Goal: Task Accomplishment & Management: Complete application form

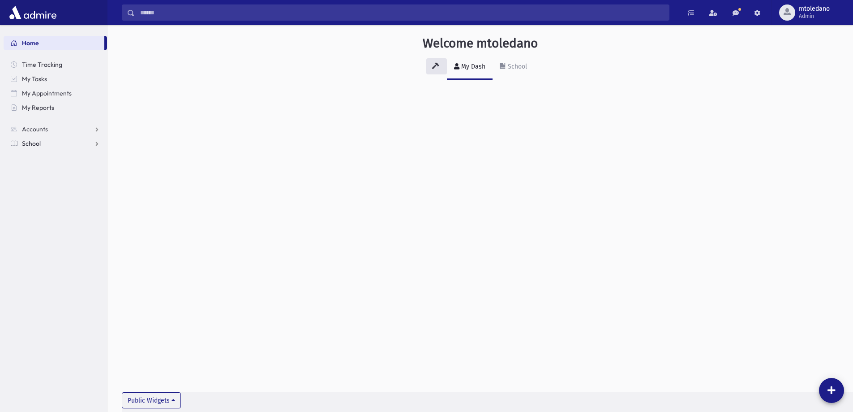
click at [28, 143] on span "School" at bounding box center [31, 143] width 19 height 8
click at [36, 168] on link "Attendance" at bounding box center [55, 172] width 103 height 14
click at [41, 187] on span "Entry" at bounding box center [41, 186] width 15 height 8
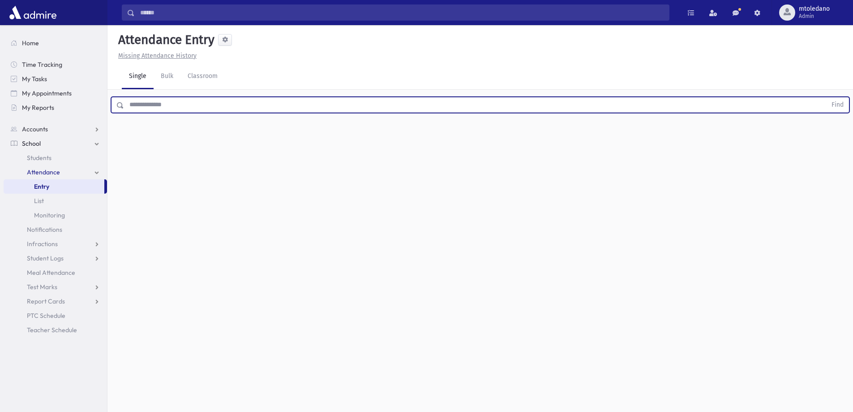
click at [170, 106] on input "text" at bounding box center [475, 105] width 703 height 16
click at [826, 97] on button "Find" at bounding box center [837, 104] width 23 height 15
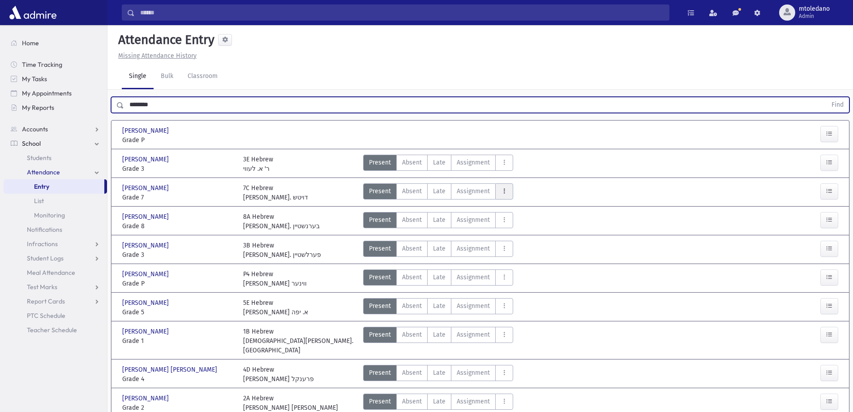
click at [510, 189] on button "AttTypes" at bounding box center [504, 191] width 18 height 16
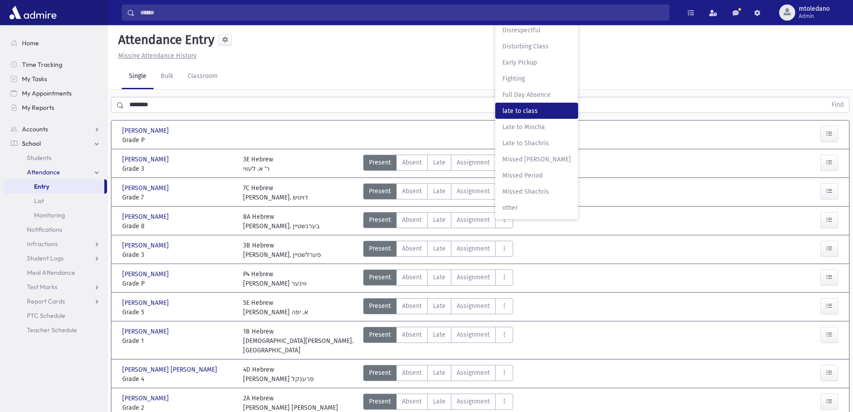
click at [511, 108] on span "late to class" at bounding box center [537, 110] width 69 height 9
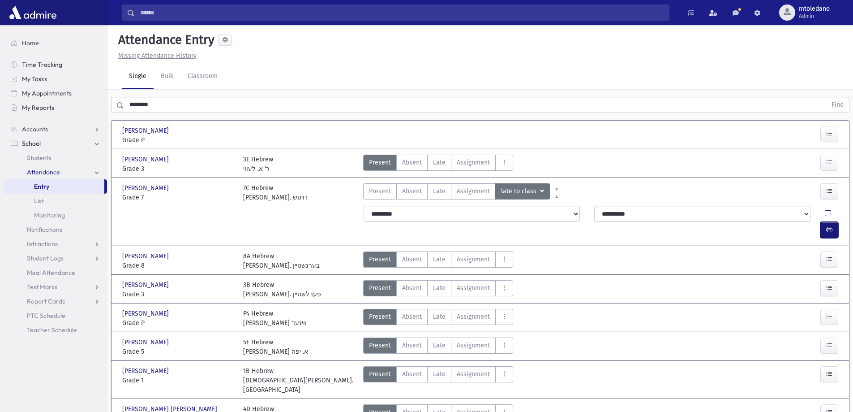
click at [824, 222] on button "button" at bounding box center [830, 230] width 18 height 16
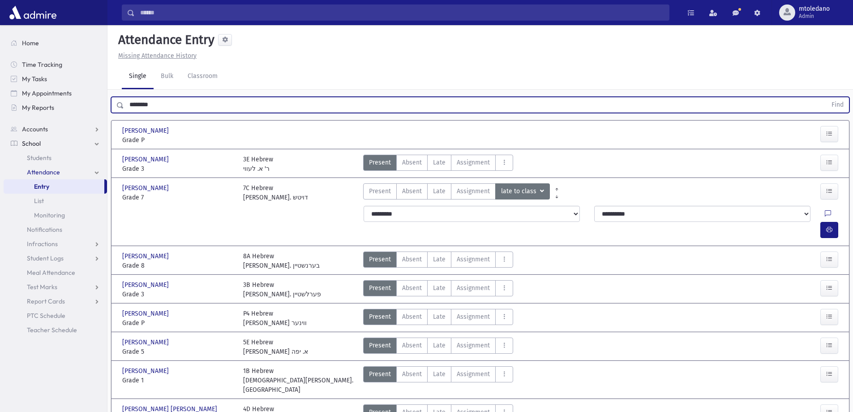
drag, startPoint x: 165, startPoint y: 106, endPoint x: -19, endPoint y: 120, distance: 185.0
click at [0, 120] on html "Search Results All Accounts Students" at bounding box center [426, 206] width 853 height 412
click at [826, 97] on button "Find" at bounding box center [837, 104] width 23 height 15
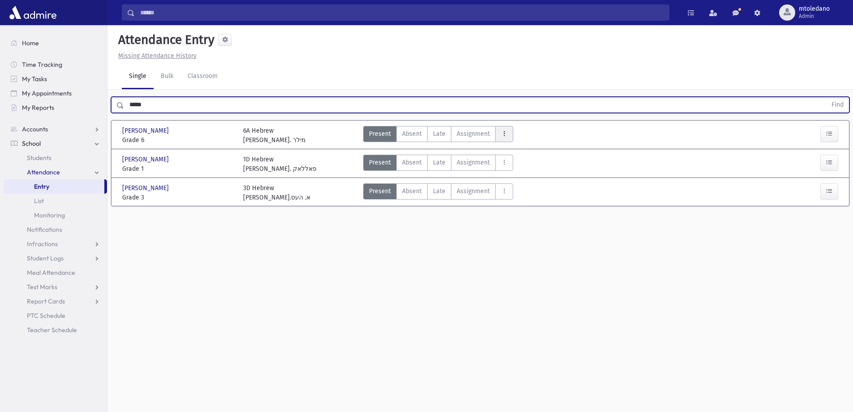
click at [508, 136] on button "AttTypes" at bounding box center [504, 134] width 18 height 16
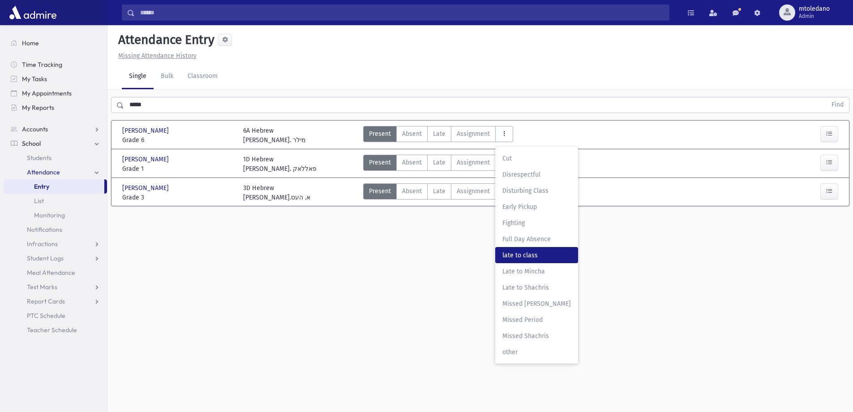
click at [523, 253] on span "late to class" at bounding box center [537, 254] width 69 height 9
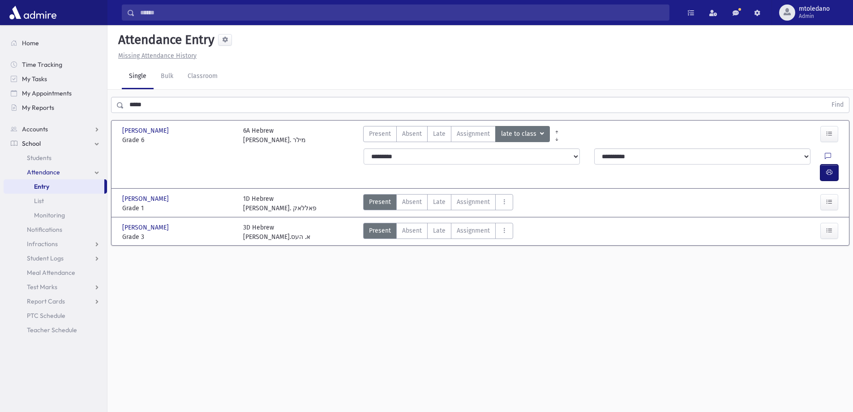
click at [832, 168] on icon "button" at bounding box center [829, 172] width 6 height 8
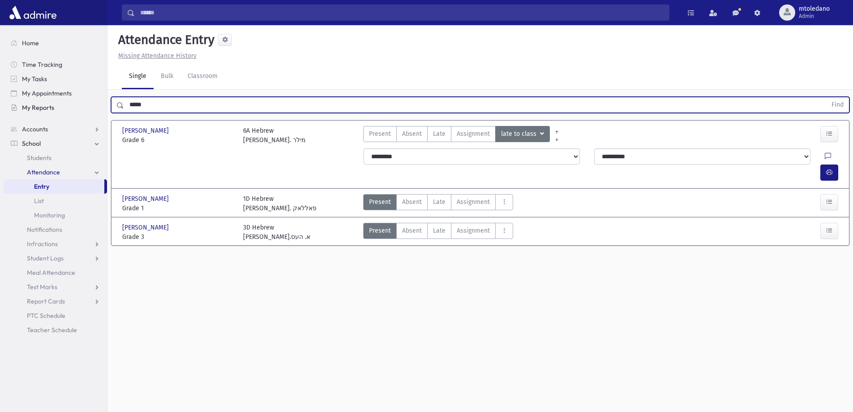
drag, startPoint x: 168, startPoint y: 108, endPoint x: 103, endPoint y: 110, distance: 65.9
click at [103, 110] on div "Search Results All Accounts" at bounding box center [426, 216] width 853 height 432
type input "******"
click at [826, 97] on button "Find" at bounding box center [837, 104] width 23 height 15
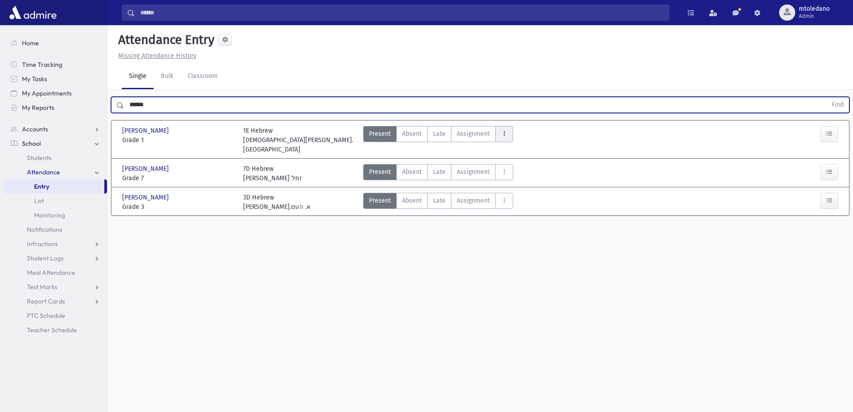
click at [503, 131] on icon "AttTypes" at bounding box center [504, 134] width 6 height 8
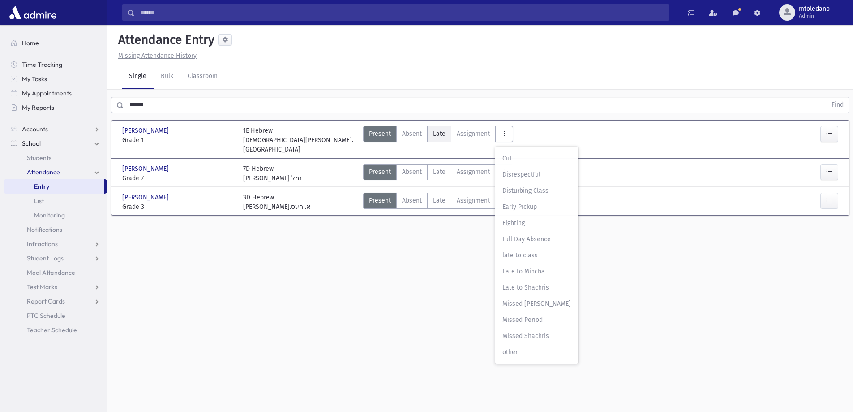
click at [447, 135] on label "Late Late" at bounding box center [439, 134] width 24 height 16
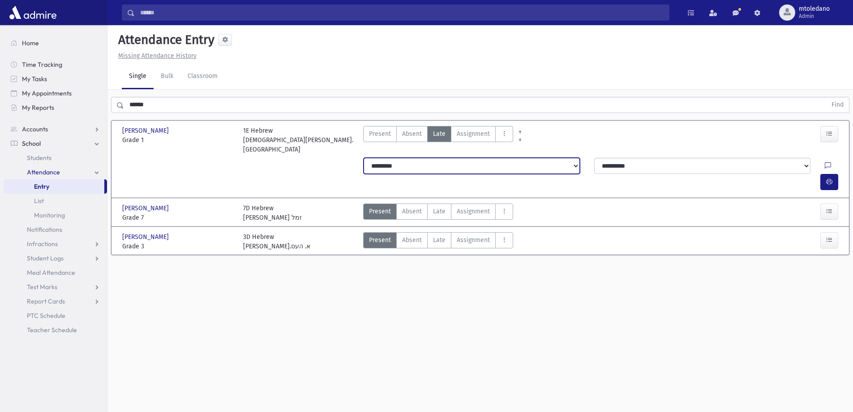
click at [411, 160] on select "**********" at bounding box center [472, 166] width 216 height 16
select select "*******"
click at [364, 158] on select "**********" at bounding box center [472, 166] width 216 height 16
click at [831, 178] on icon "button" at bounding box center [829, 182] width 6 height 8
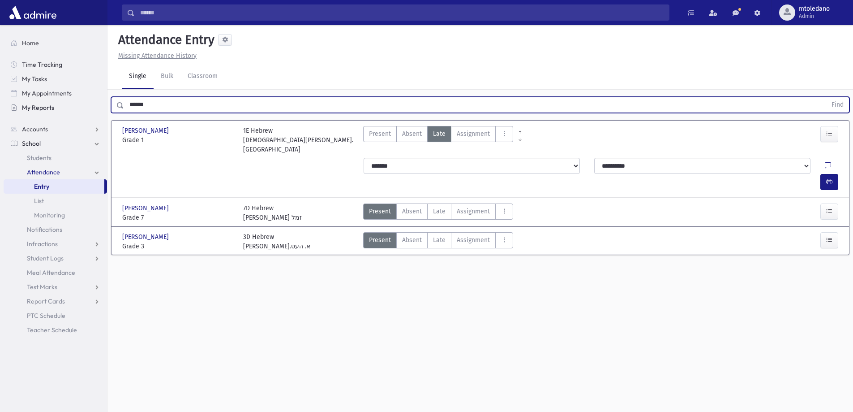
drag, startPoint x: 164, startPoint y: 104, endPoint x: 75, endPoint y: 107, distance: 88.7
click at [75, 107] on div "Search Results All Accounts" at bounding box center [426, 216] width 853 height 432
click at [826, 97] on button "Find" at bounding box center [837, 104] width 23 height 15
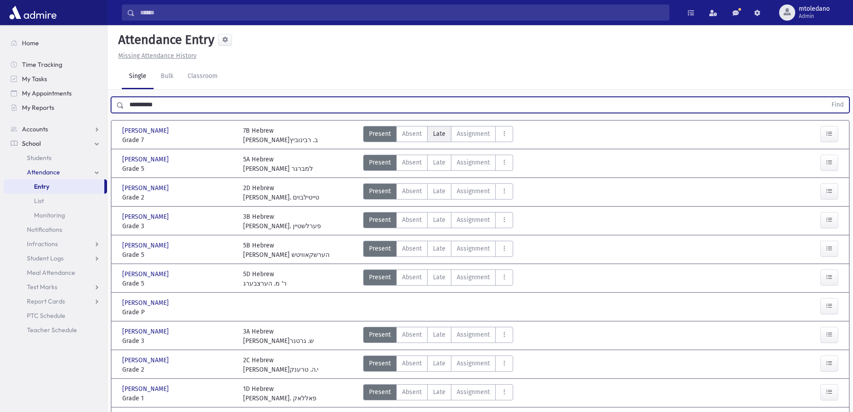
click at [443, 129] on span "Late" at bounding box center [439, 133] width 13 height 9
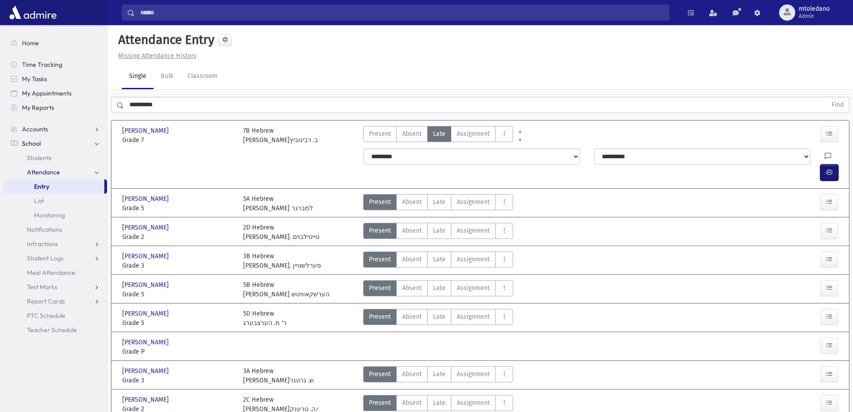
click at [834, 164] on button "button" at bounding box center [830, 172] width 18 height 16
drag, startPoint x: 87, startPoint y: 107, endPoint x: 77, endPoint y: 105, distance: 10.4
click at [77, 105] on div "Search Results All Accounts" at bounding box center [426, 296] width 853 height 593
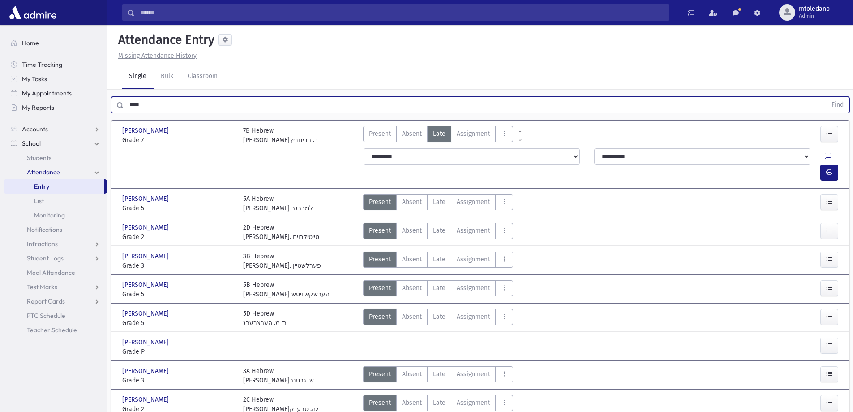
click at [826, 97] on button "Find" at bounding box center [837, 104] width 23 height 15
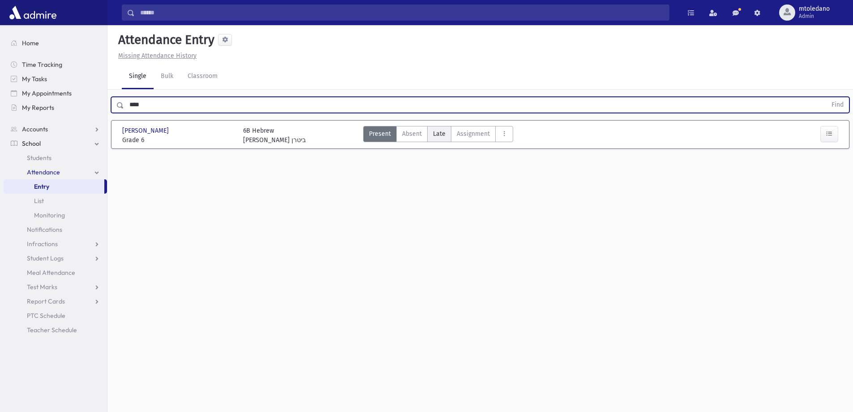
click at [433, 132] on span "Late" at bounding box center [439, 133] width 13 height 9
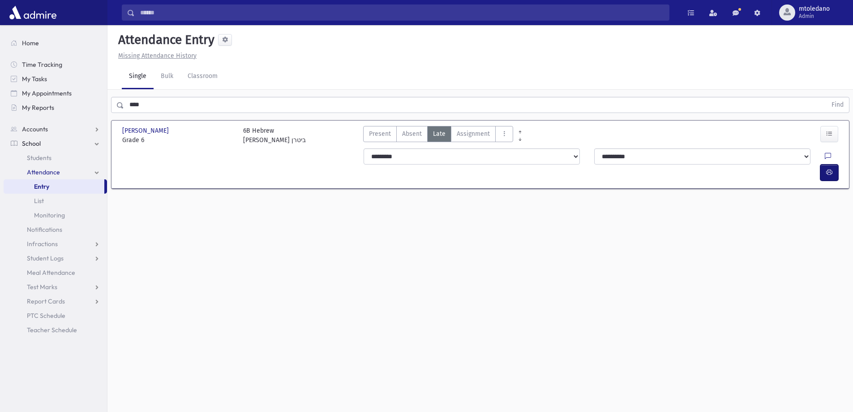
click at [828, 168] on icon "button" at bounding box center [829, 172] width 6 height 8
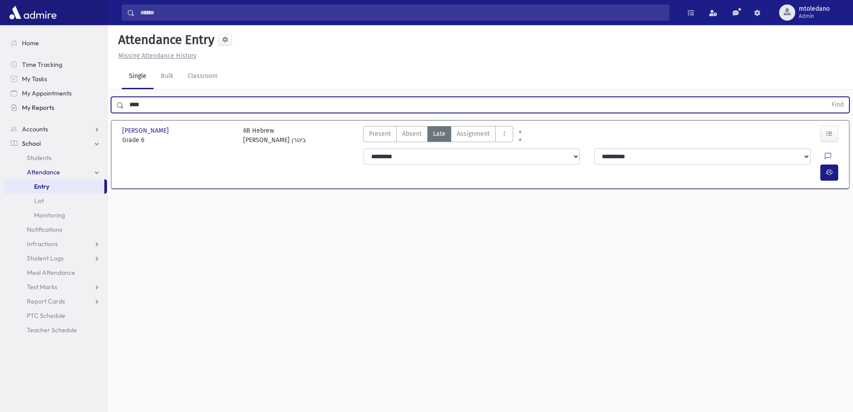
drag, startPoint x: 165, startPoint y: 107, endPoint x: 97, endPoint y: 110, distance: 68.6
click at [97, 110] on div "Search Results All Accounts" at bounding box center [426, 216] width 853 height 432
click at [826, 97] on button "Find" at bounding box center [837, 104] width 23 height 15
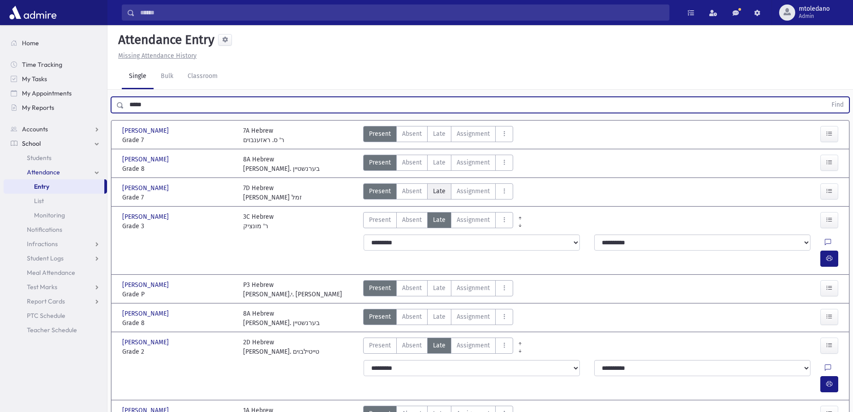
click at [441, 192] on span "Late" at bounding box center [439, 190] width 13 height 9
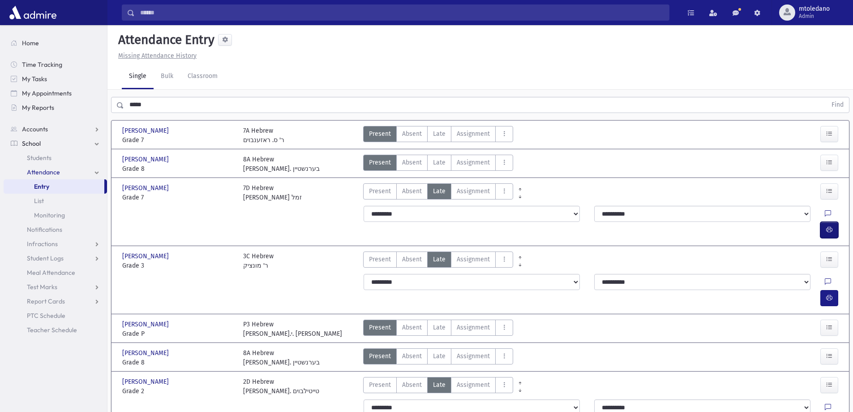
click at [830, 222] on button "button" at bounding box center [830, 230] width 18 height 16
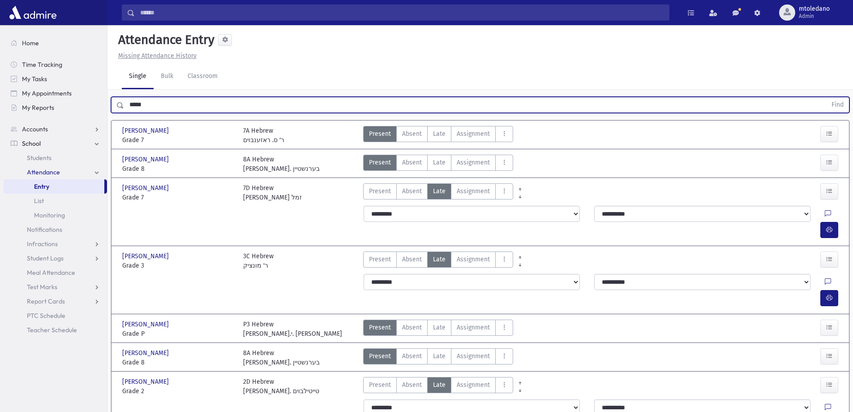
drag, startPoint x: 164, startPoint y: 106, endPoint x: -4, endPoint y: 102, distance: 168.0
click at [0, 102] on html "Search Results All Accounts Students" at bounding box center [426, 206] width 853 height 412
click at [826, 97] on button "Find" at bounding box center [837, 104] width 23 height 15
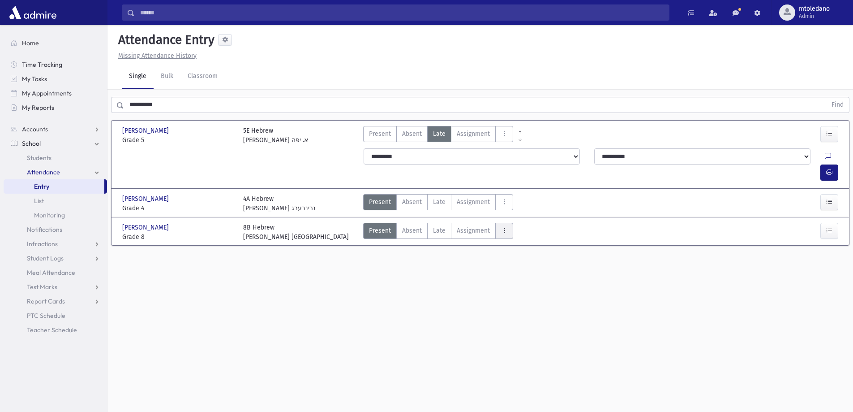
click at [506, 223] on button "AttTypes" at bounding box center [504, 231] width 18 height 16
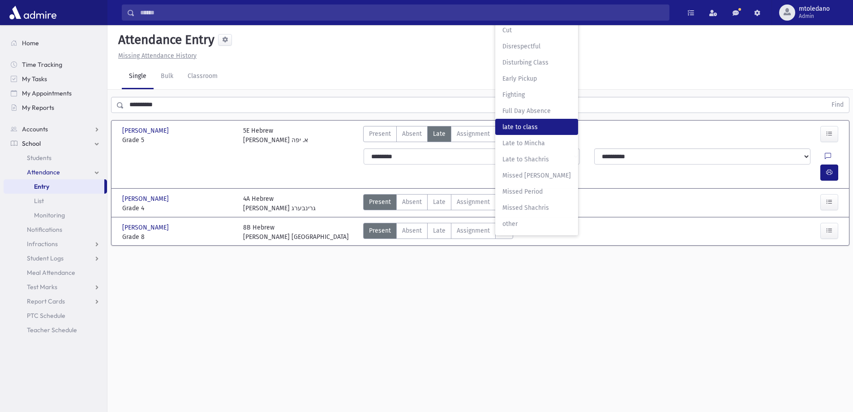
click at [517, 122] on span "late to class" at bounding box center [537, 126] width 69 height 9
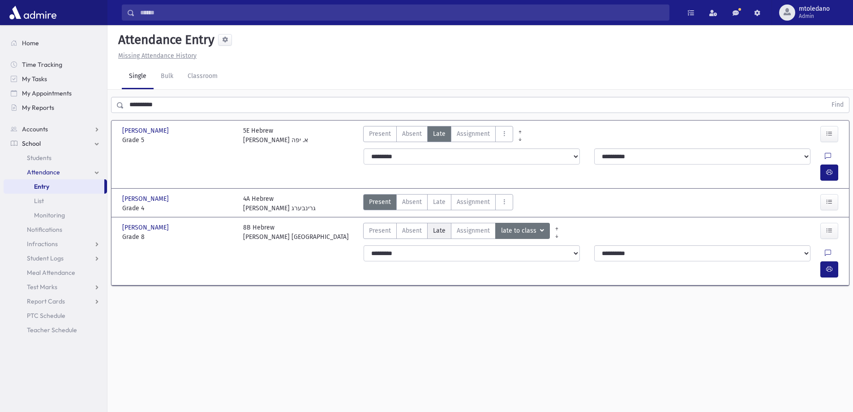
click at [439, 226] on span "Late" at bounding box center [439, 230] width 13 height 9
click at [828, 261] on button "button" at bounding box center [830, 269] width 18 height 16
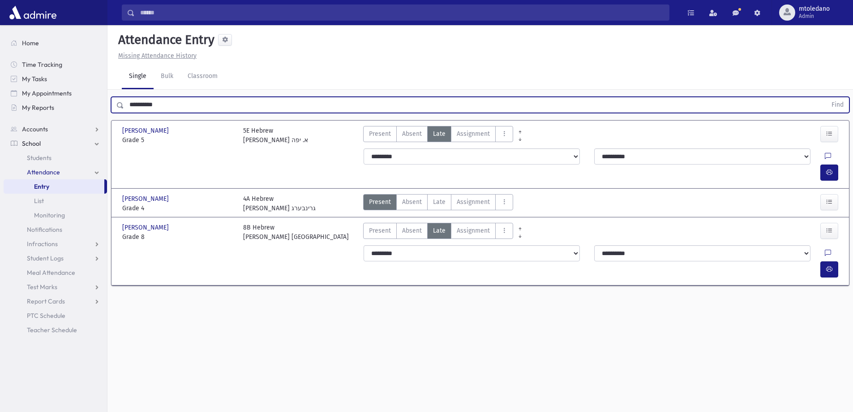
drag, startPoint x: 178, startPoint y: 110, endPoint x: -180, endPoint y: 99, distance: 358.0
click at [0, 99] on html "Search Results All Accounts Students" at bounding box center [426, 206] width 853 height 412
click at [826, 97] on button "Find" at bounding box center [837, 104] width 23 height 15
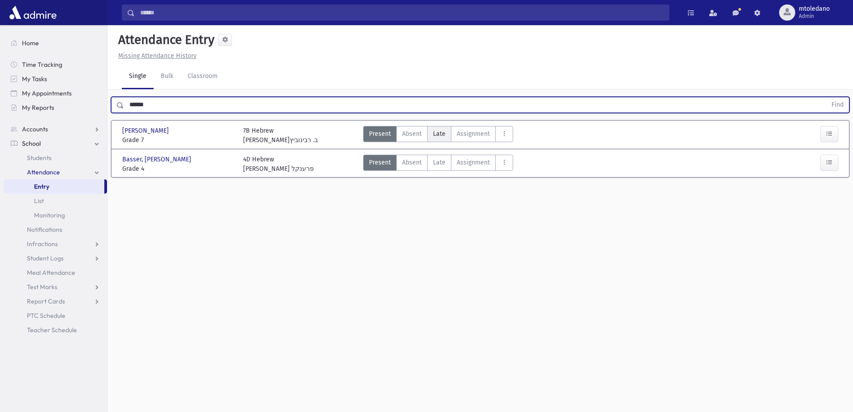
click at [440, 131] on span "Late" at bounding box center [439, 133] width 13 height 9
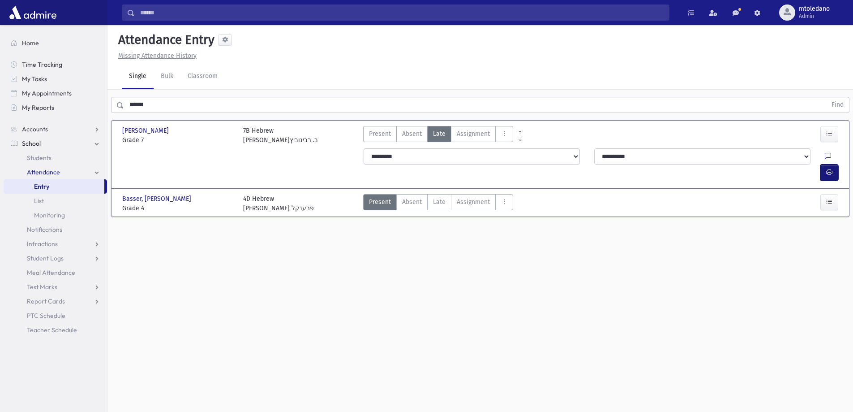
click at [832, 168] on icon "button" at bounding box center [829, 172] width 6 height 8
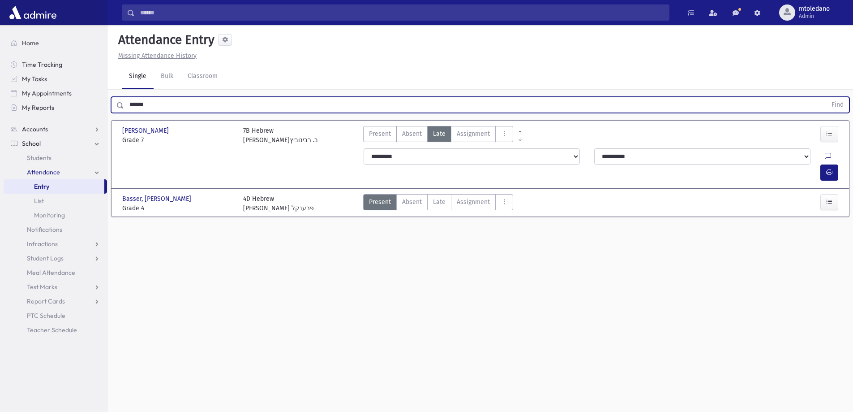
drag, startPoint x: 102, startPoint y: 120, endPoint x: 77, endPoint y: 124, distance: 25.3
click at [77, 124] on div "Search Results All Accounts" at bounding box center [426, 216] width 853 height 432
click at [826, 97] on button "Find" at bounding box center [837, 104] width 23 height 15
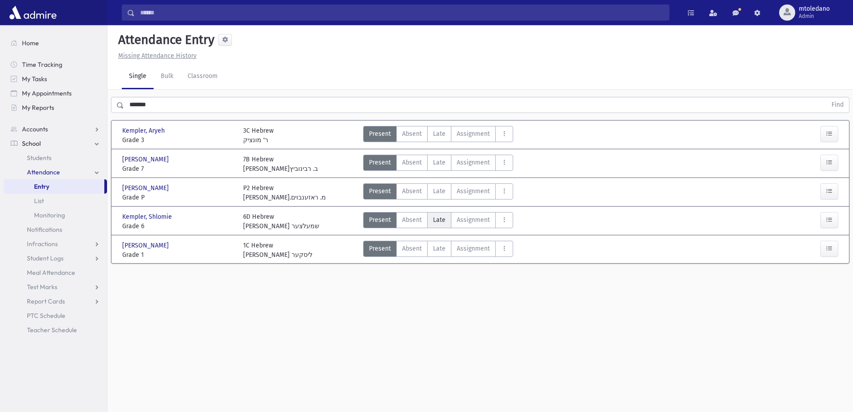
click at [439, 221] on span "Late" at bounding box center [439, 219] width 13 height 9
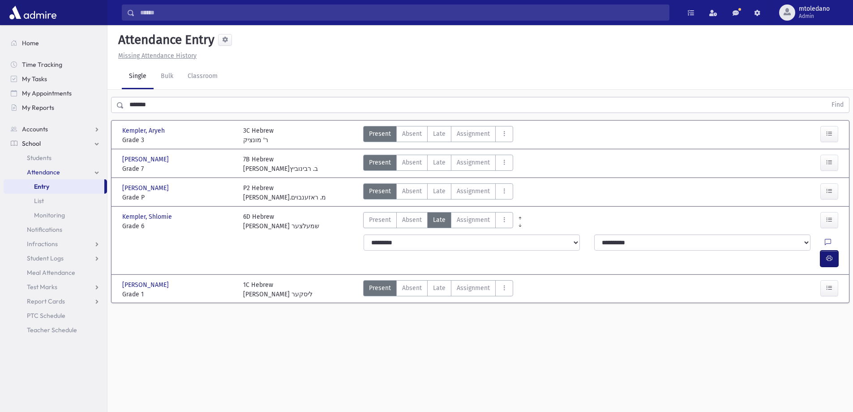
click at [826, 254] on icon "button" at bounding box center [829, 258] width 6 height 8
drag, startPoint x: 156, startPoint y: 104, endPoint x: 47, endPoint y: 103, distance: 108.9
click at [47, 103] on div "Search Results All Accounts" at bounding box center [426, 216] width 853 height 432
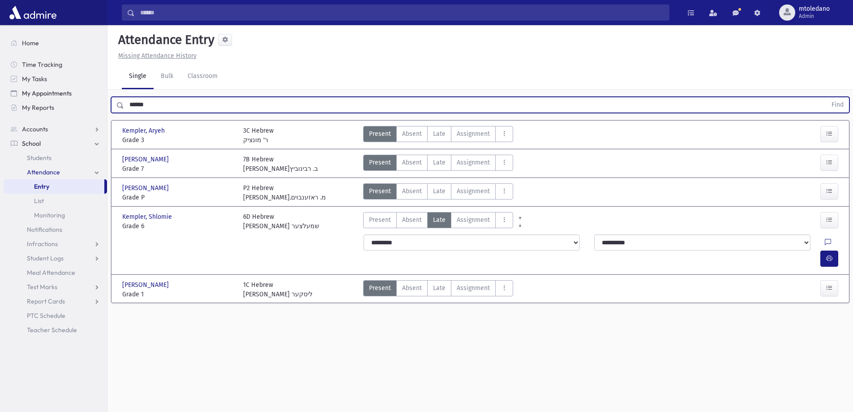
click at [826, 97] on button "Find" at bounding box center [837, 104] width 23 height 15
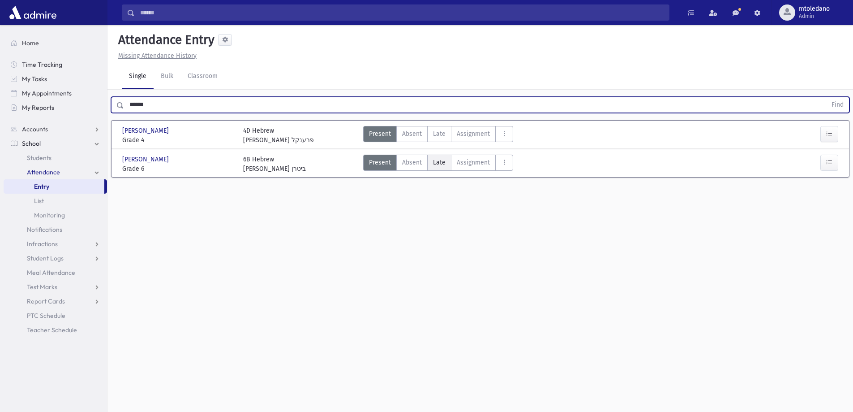
click at [444, 161] on span "Late" at bounding box center [439, 162] width 13 height 9
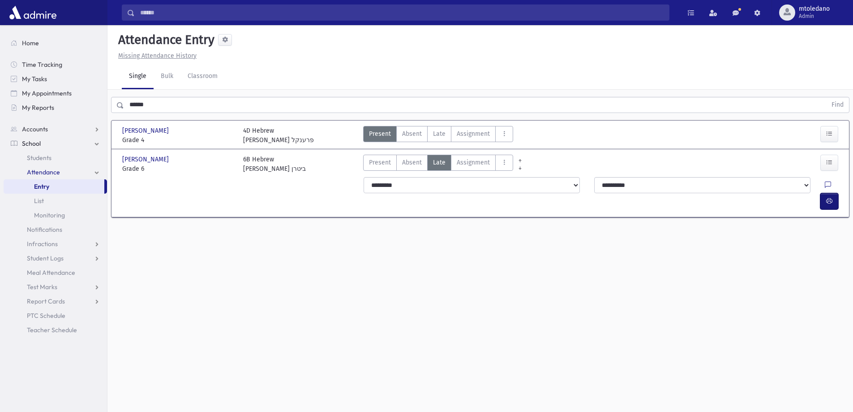
click at [831, 197] on icon "button" at bounding box center [829, 201] width 6 height 8
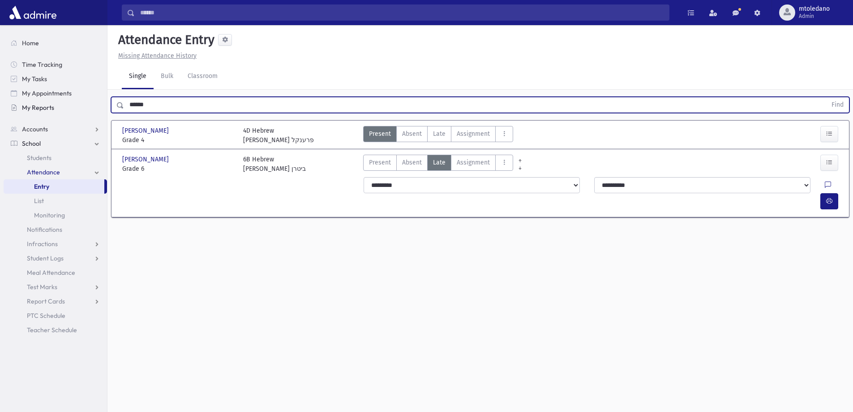
drag, startPoint x: 163, startPoint y: 106, endPoint x: 35, endPoint y: 105, distance: 128.1
click at [36, 105] on div "Search Results All Accounts" at bounding box center [426, 216] width 853 height 432
click at [826, 97] on button "Find" at bounding box center [837, 104] width 23 height 15
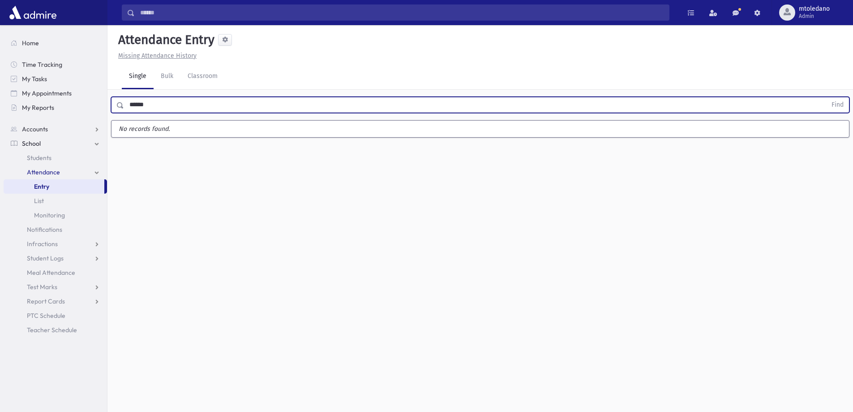
drag, startPoint x: 162, startPoint y: 104, endPoint x: 138, endPoint y: 105, distance: 23.3
click at [138, 105] on input "******" at bounding box center [475, 105] width 703 height 16
click at [826, 97] on button "Find" at bounding box center [837, 104] width 23 height 15
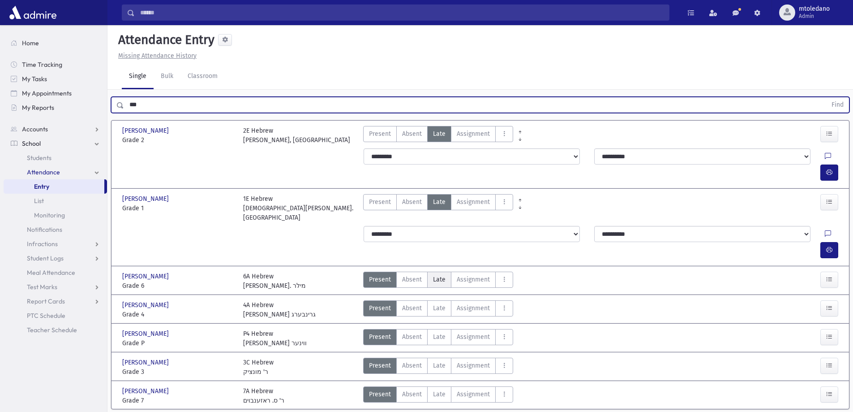
click at [434, 275] on span "Late" at bounding box center [439, 279] width 13 height 9
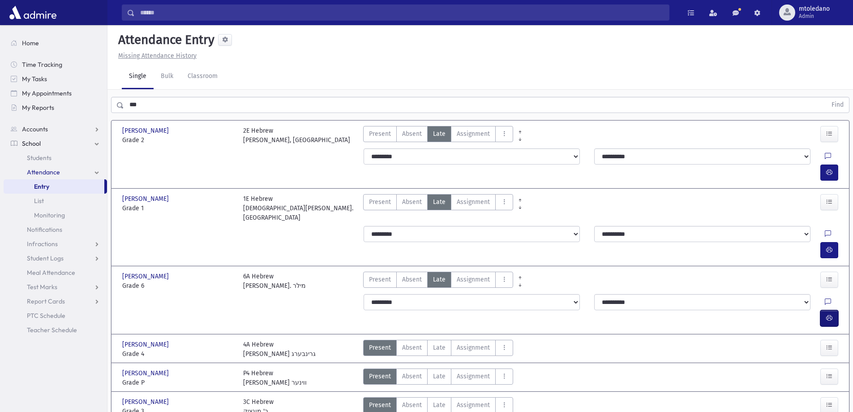
click at [832, 314] on icon "button" at bounding box center [829, 318] width 6 height 8
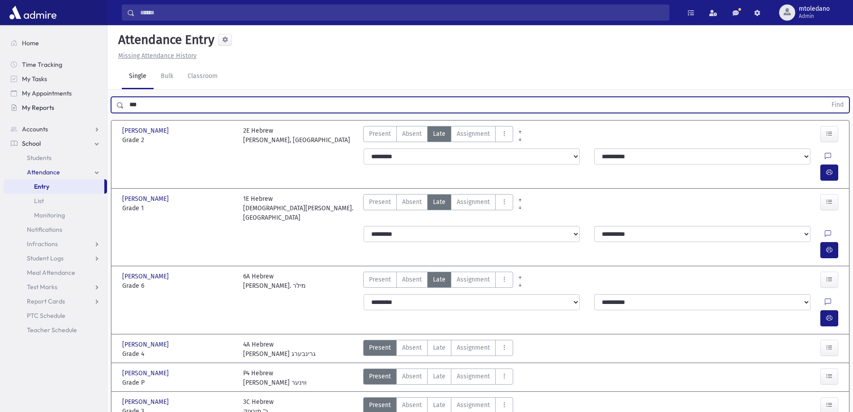
drag, startPoint x: 150, startPoint y: 103, endPoint x: 107, endPoint y: 103, distance: 43.4
click at [107, 103] on div "Search Results All Accounts" at bounding box center [426, 240] width 853 height 481
type input "******"
click at [826, 97] on button "Find" at bounding box center [837, 104] width 23 height 15
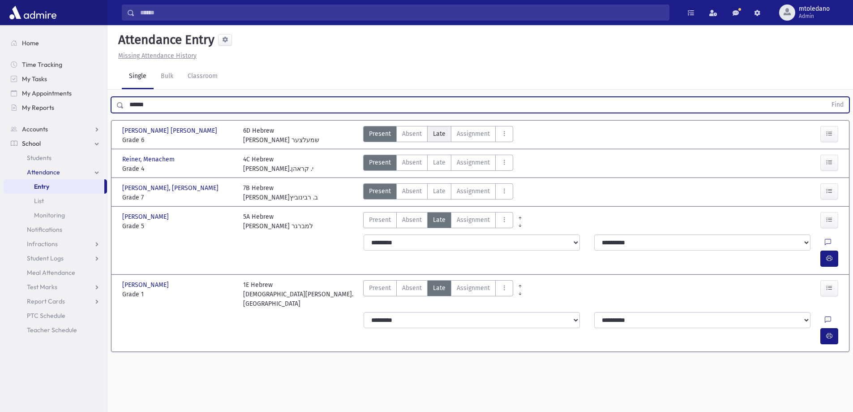
click at [442, 134] on span "Late" at bounding box center [439, 133] width 13 height 9
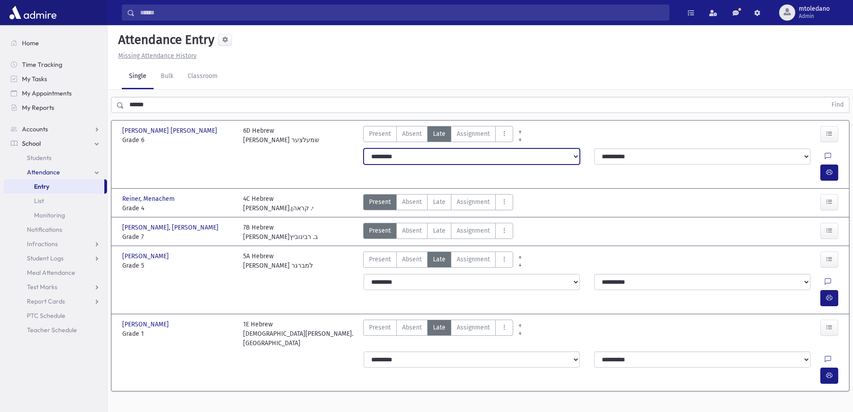
click at [400, 156] on select "**********" at bounding box center [472, 156] width 216 height 16
select select "*******"
click at [364, 148] on select "**********" at bounding box center [472, 156] width 216 height 16
click at [837, 164] on button "button" at bounding box center [830, 172] width 18 height 16
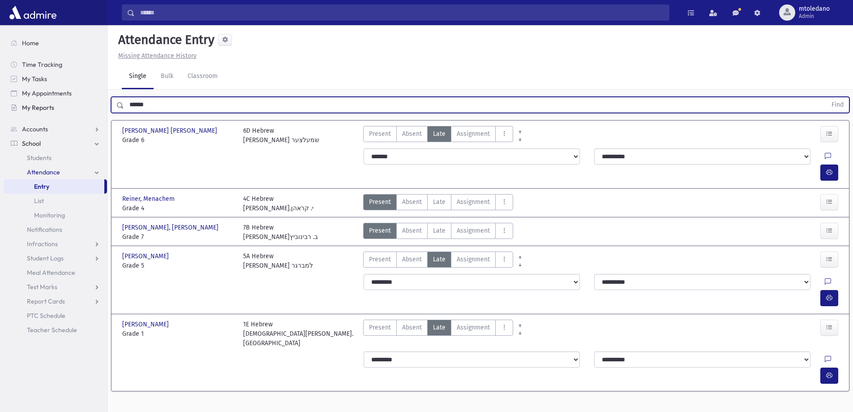
drag, startPoint x: 128, startPoint y: 103, endPoint x: 87, endPoint y: 105, distance: 40.3
click at [87, 105] on div "Search Results All Accounts" at bounding box center [426, 216] width 853 height 432
click at [826, 97] on button "Find" at bounding box center [837, 104] width 23 height 15
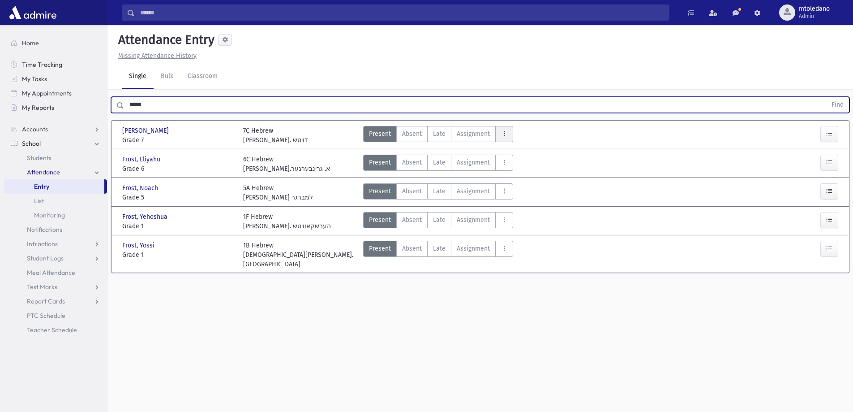
click at [501, 133] on icon "AttTypes" at bounding box center [504, 134] width 6 height 8
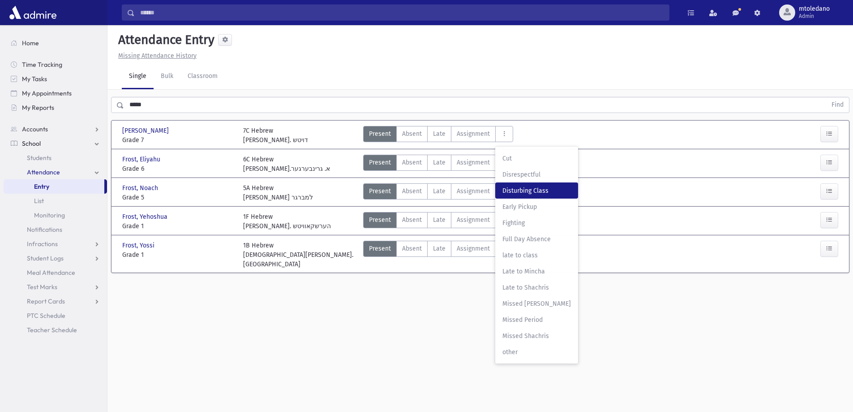
click at [505, 185] on Class"] "Disturbing Class Disturbing Class" at bounding box center [536, 190] width 83 height 16
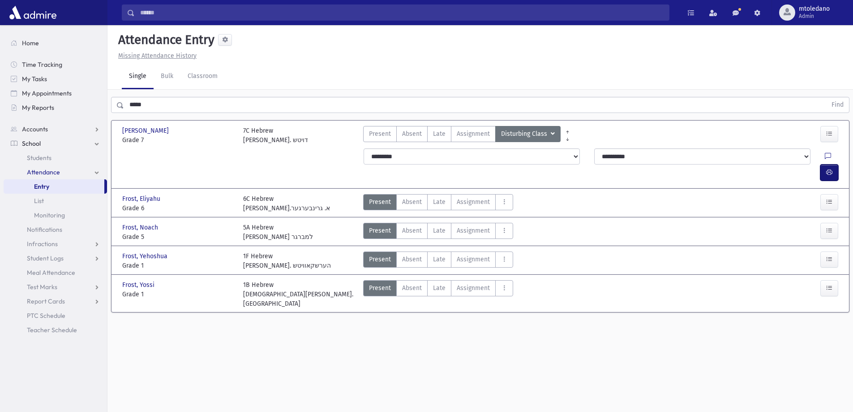
click at [829, 168] on icon "button" at bounding box center [829, 172] width 6 height 8
drag, startPoint x: 163, startPoint y: 107, endPoint x: 79, endPoint y: 104, distance: 83.8
click at [85, 104] on div "Search Results All Accounts" at bounding box center [426, 216] width 853 height 432
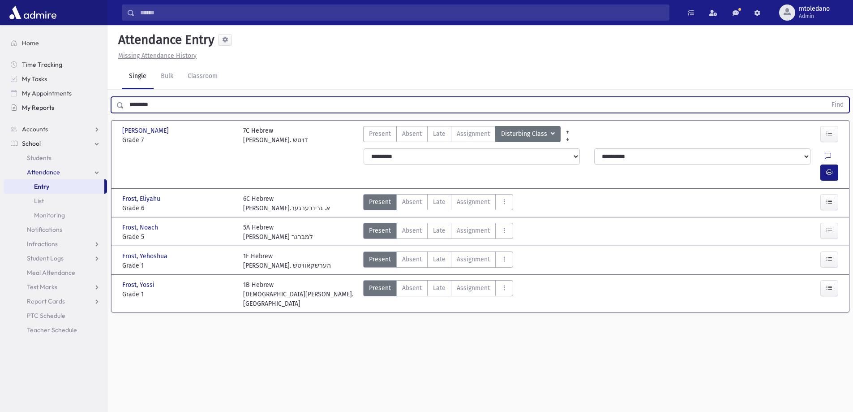
type input "********"
click at [826, 97] on button "Find" at bounding box center [837, 104] width 23 height 15
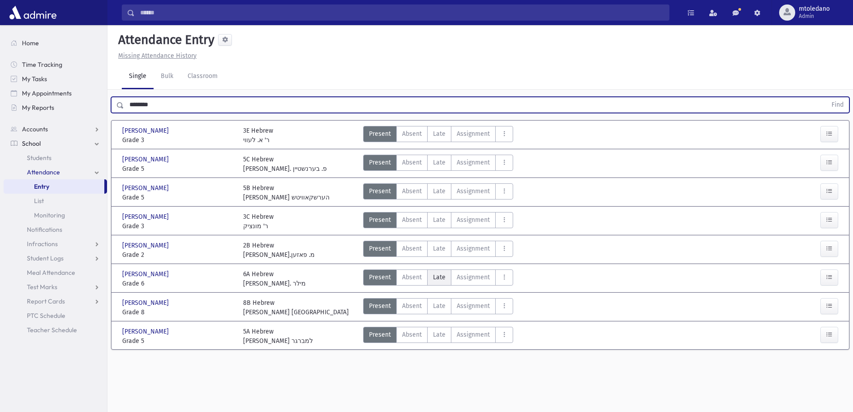
click at [443, 283] on label "Late Late" at bounding box center [439, 277] width 24 height 16
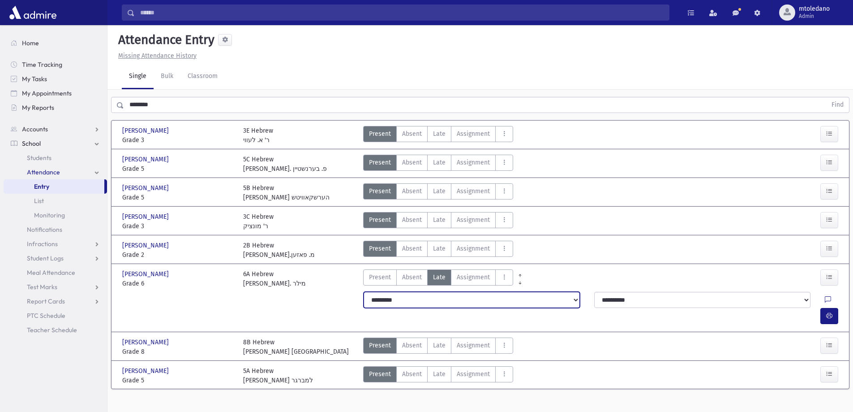
click at [383, 299] on select "**********" at bounding box center [472, 300] width 216 height 16
select select "*******"
click at [364, 292] on select "**********" at bounding box center [472, 300] width 216 height 16
click at [832, 312] on icon "button" at bounding box center [829, 316] width 6 height 8
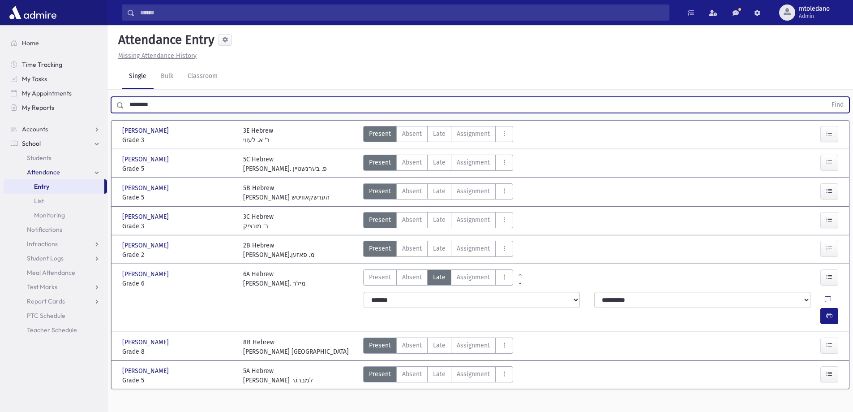
drag, startPoint x: 155, startPoint y: 104, endPoint x: -43, endPoint y: 103, distance: 198.9
click at [0, 103] on html "Search Results All Accounts Students" at bounding box center [426, 206] width 853 height 412
click at [826, 97] on button "Find" at bounding box center [837, 104] width 23 height 15
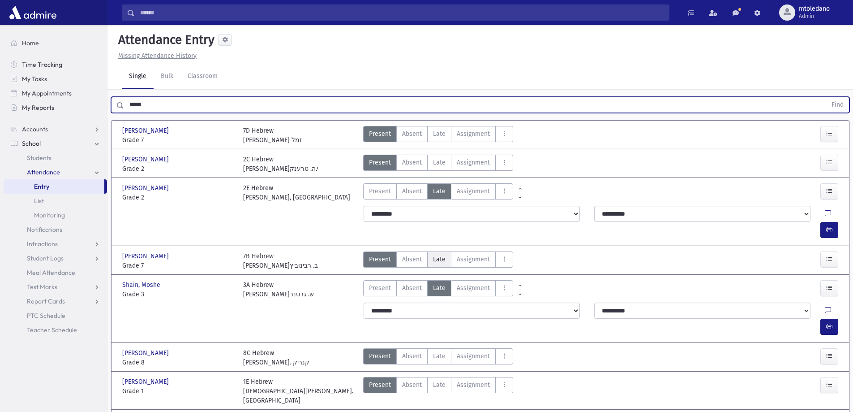
click at [443, 254] on span "Late" at bounding box center [439, 258] width 13 height 9
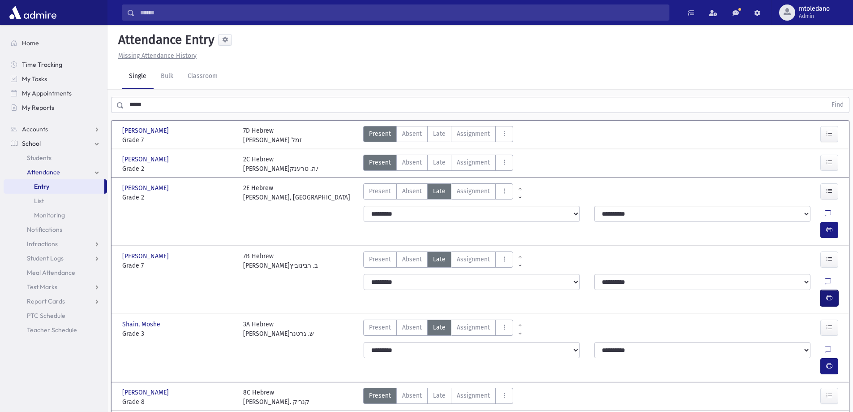
click at [824, 290] on button "button" at bounding box center [830, 298] width 18 height 16
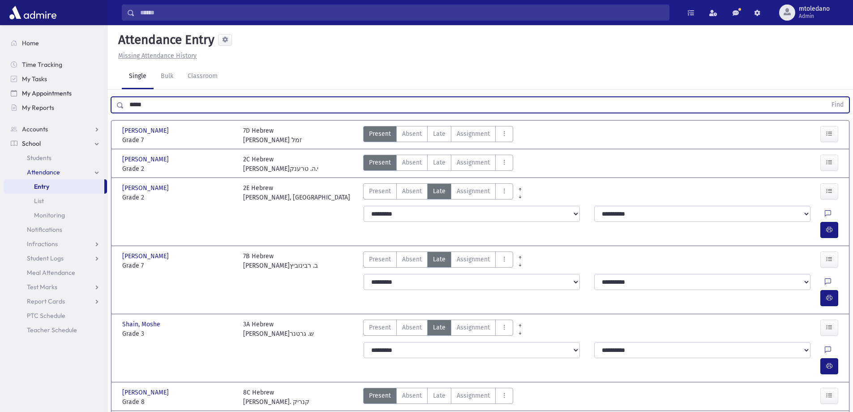
drag, startPoint x: 113, startPoint y: 103, endPoint x: 42, endPoint y: 99, distance: 71.3
click at [48, 99] on div "Search Results All Accounts" at bounding box center [426, 255] width 853 height 510
click at [826, 97] on button "Find" at bounding box center [837, 104] width 23 height 15
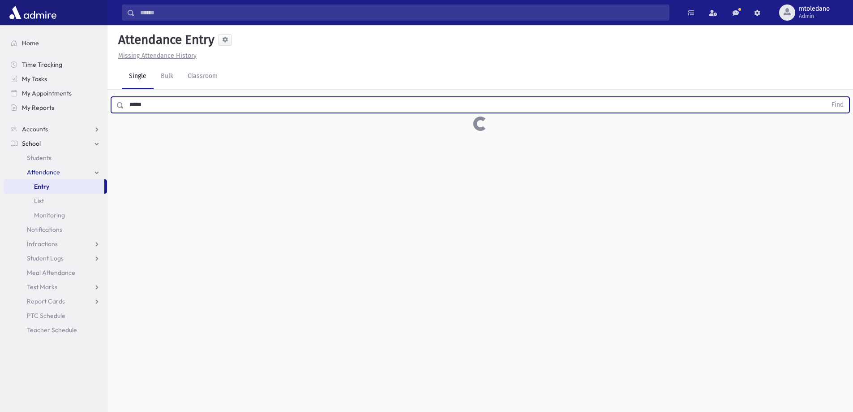
click at [155, 97] on input "*****" at bounding box center [475, 105] width 703 height 16
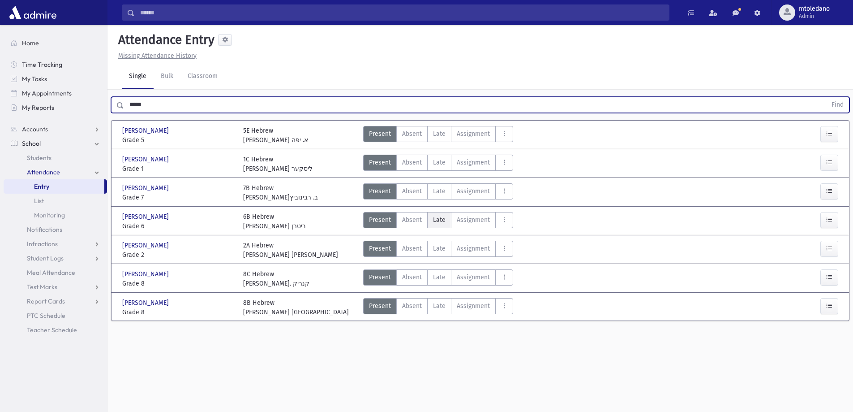
click at [445, 212] on label "Late Late" at bounding box center [439, 220] width 24 height 16
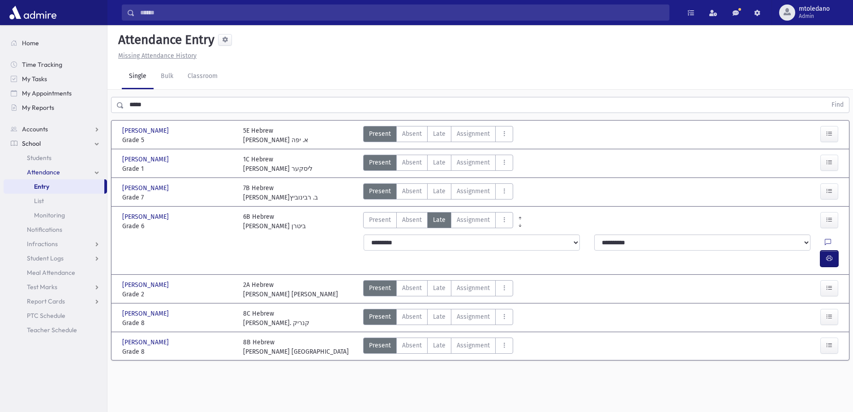
click at [828, 254] on icon "button" at bounding box center [829, 258] width 6 height 8
drag, startPoint x: 150, startPoint y: 86, endPoint x: 32, endPoint y: 85, distance: 117.8
click at [36, 85] on div "Search Results All Accounts" at bounding box center [426, 216] width 853 height 432
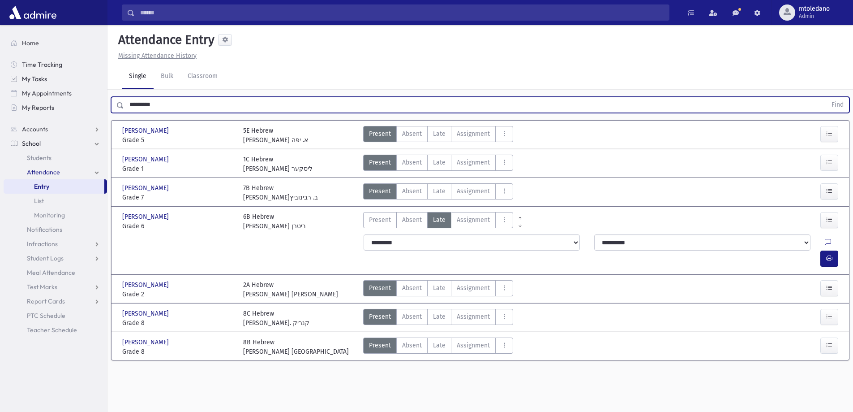
type input "*********"
click at [826, 97] on button "Find" at bounding box center [837, 104] width 23 height 15
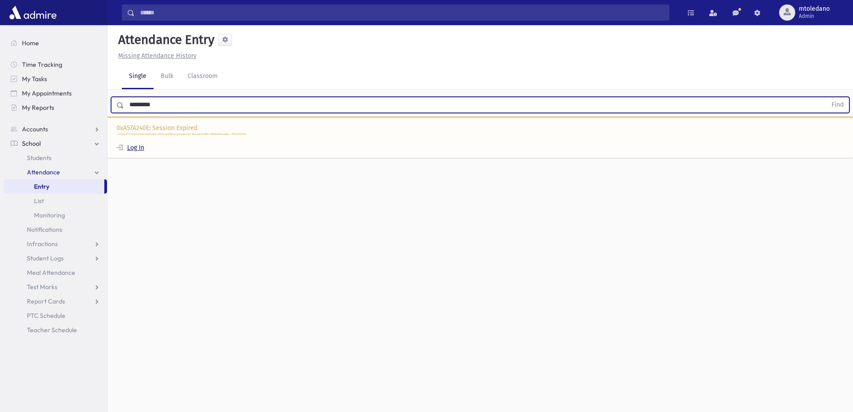
click at [135, 144] on link "Log In" at bounding box center [130, 148] width 28 height 8
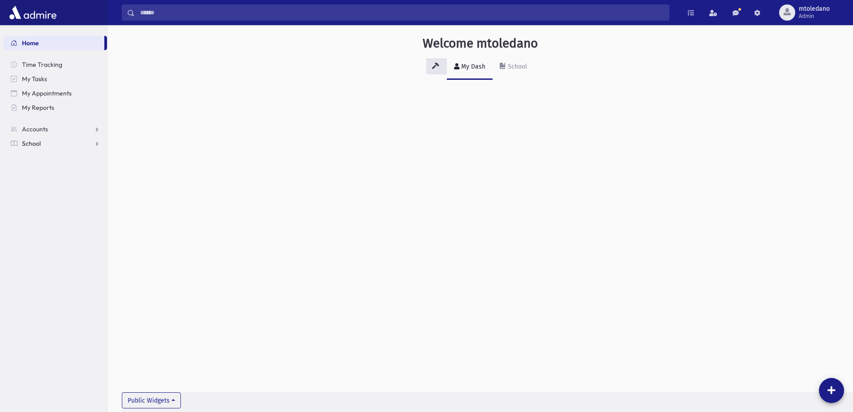
click at [31, 146] on span "School" at bounding box center [31, 143] width 19 height 8
click at [49, 172] on span "Attendance" at bounding box center [43, 172] width 33 height 8
click at [43, 181] on link "Entry" at bounding box center [55, 186] width 103 height 14
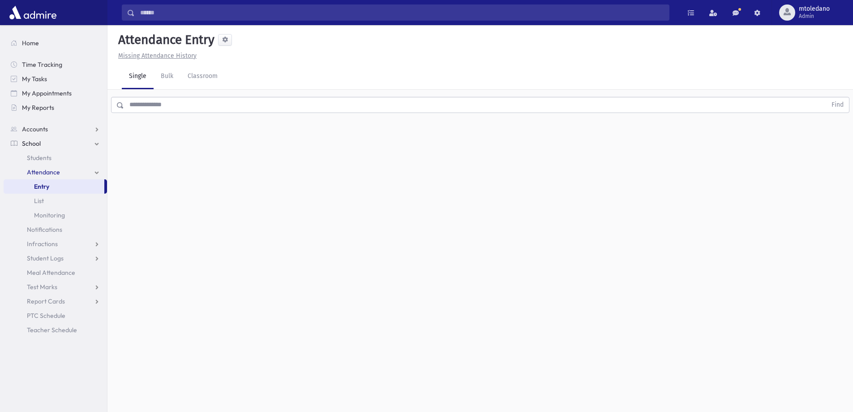
click at [264, 103] on input "text" at bounding box center [475, 105] width 703 height 16
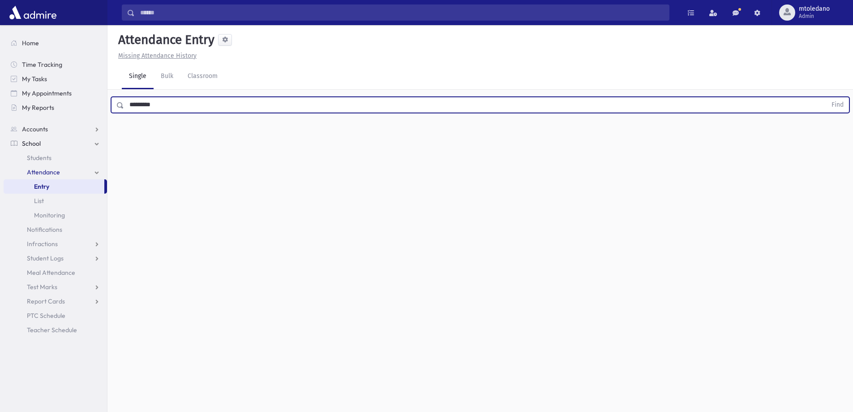
click at [826, 97] on button "Find" at bounding box center [837, 104] width 23 height 15
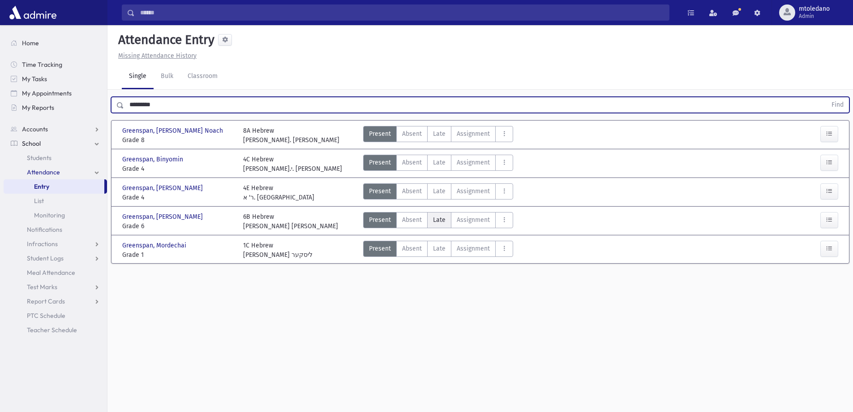
click at [434, 221] on span "Late" at bounding box center [439, 219] width 13 height 9
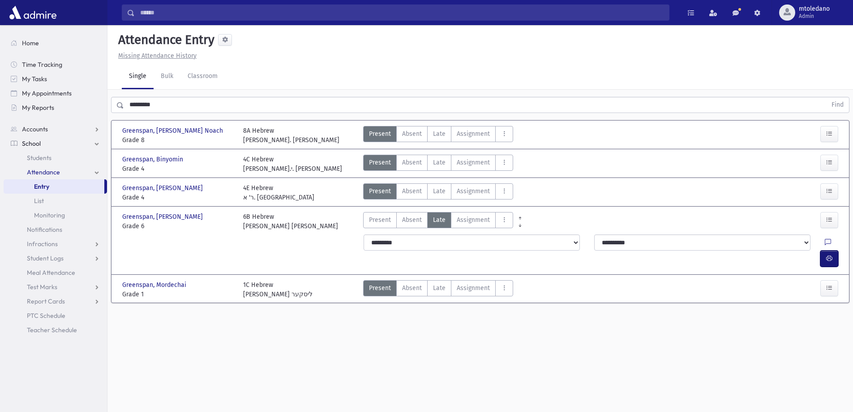
click at [834, 250] on button "button" at bounding box center [830, 258] width 18 height 16
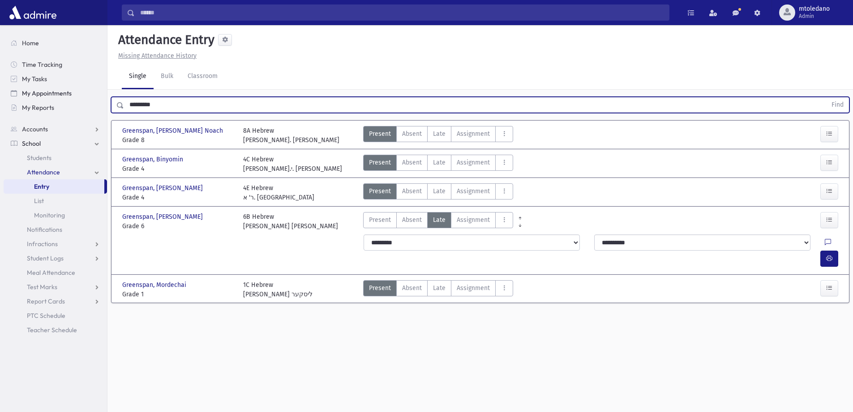
drag, startPoint x: 182, startPoint y: 103, endPoint x: 22, endPoint y: 90, distance: 160.5
click at [22, 90] on div "Search Results All Accounts" at bounding box center [426, 216] width 853 height 432
click at [826, 97] on button "Find" at bounding box center [837, 104] width 23 height 15
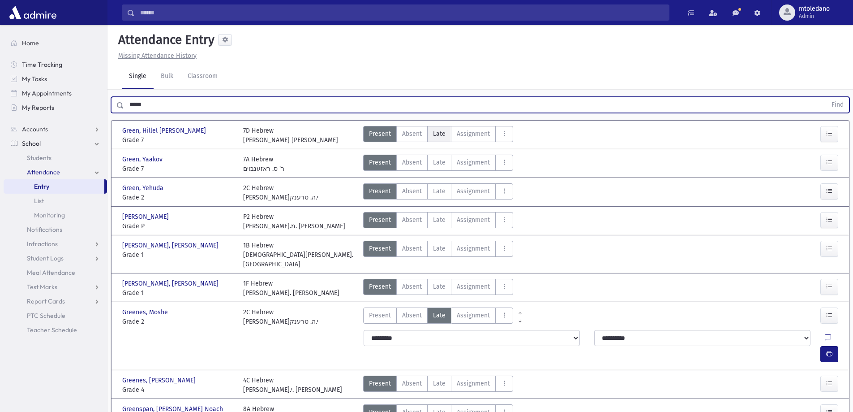
click at [442, 135] on span "Late" at bounding box center [439, 133] width 13 height 9
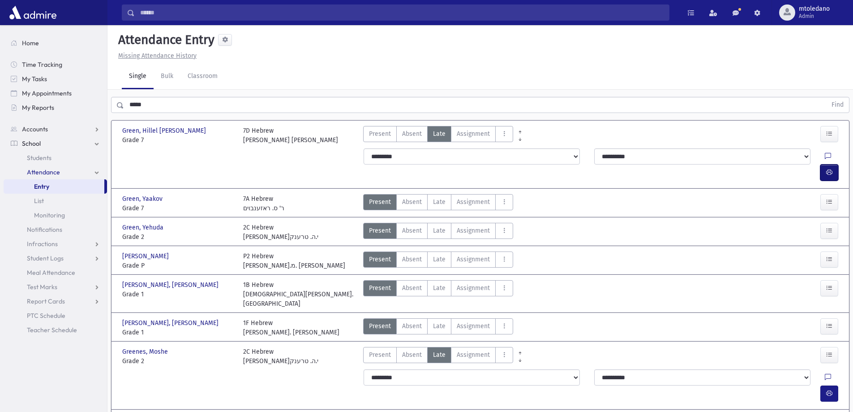
click at [831, 168] on icon "button" at bounding box center [829, 172] width 6 height 8
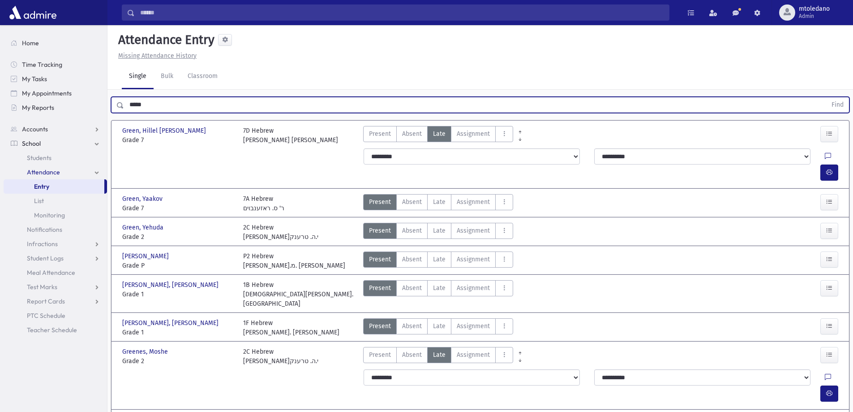
drag, startPoint x: 141, startPoint y: 107, endPoint x: -13, endPoint y: 99, distance: 154.3
click at [0, 99] on html "Search Results All Accounts Students" at bounding box center [426, 206] width 853 height 412
click at [826, 97] on button "Find" at bounding box center [837, 104] width 23 height 15
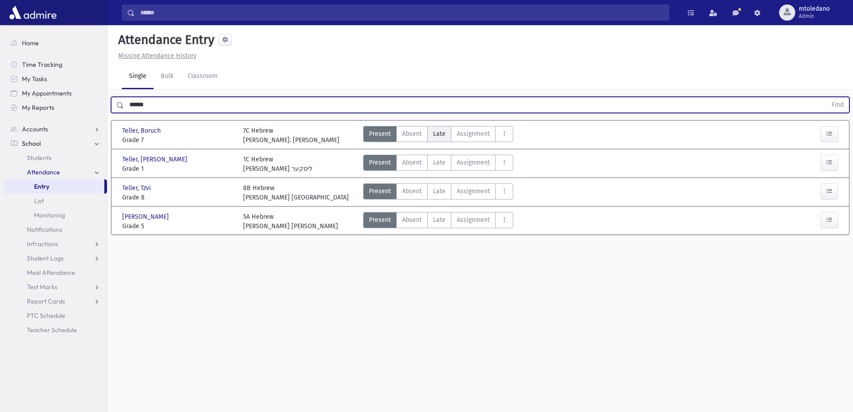
click at [436, 136] on span "Late" at bounding box center [439, 133] width 13 height 9
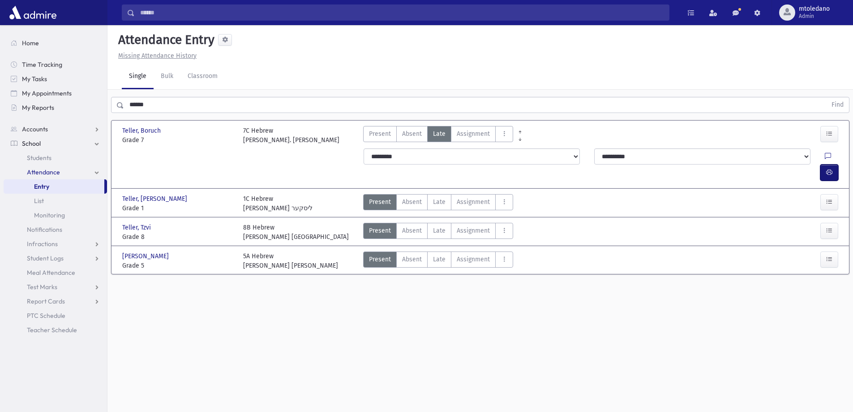
click at [827, 164] on button "button" at bounding box center [830, 172] width 18 height 16
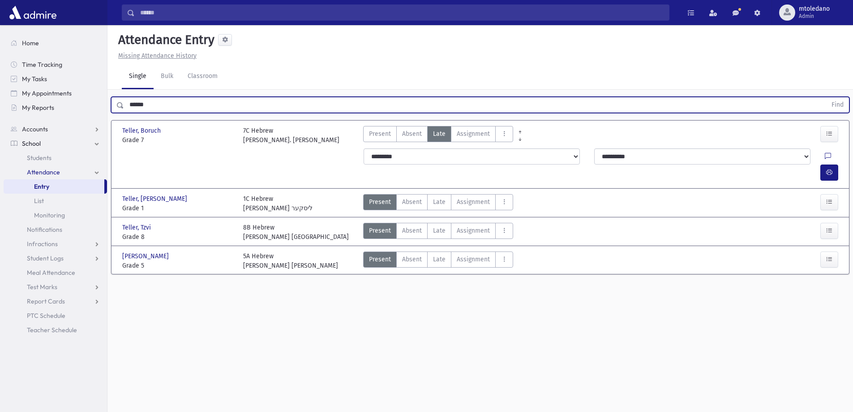
drag, startPoint x: 156, startPoint y: 108, endPoint x: 0, endPoint y: 108, distance: 156.3
click at [0, 108] on div "Search Results All Accounts" at bounding box center [426, 216] width 853 height 432
click at [826, 97] on button "Find" at bounding box center [837, 104] width 23 height 15
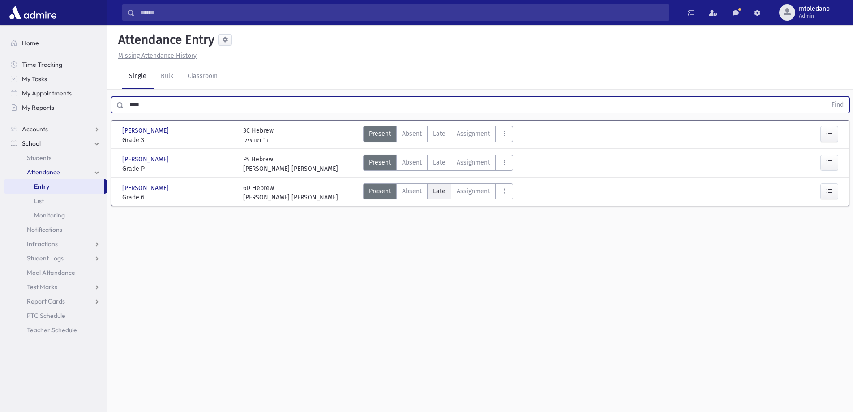
click at [438, 192] on span "Late" at bounding box center [439, 190] width 13 height 9
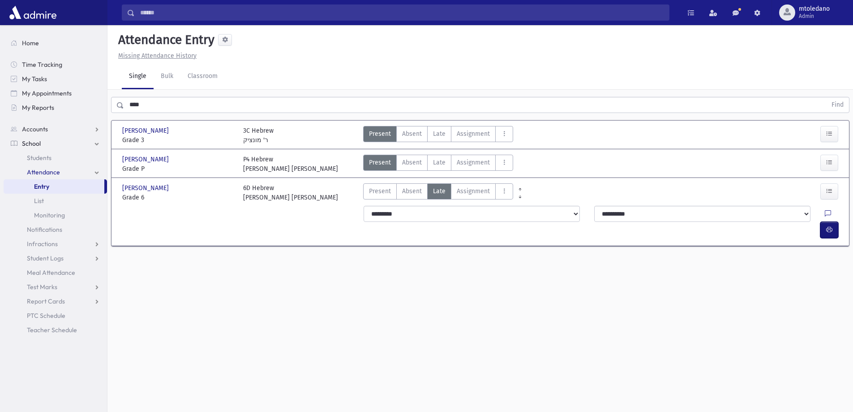
click at [831, 226] on icon "button" at bounding box center [829, 230] width 6 height 8
drag, startPoint x: 157, startPoint y: 101, endPoint x: -48, endPoint y: 106, distance: 205.2
click at [0, 106] on html "Search Results All Accounts Students" at bounding box center [426, 206] width 853 height 412
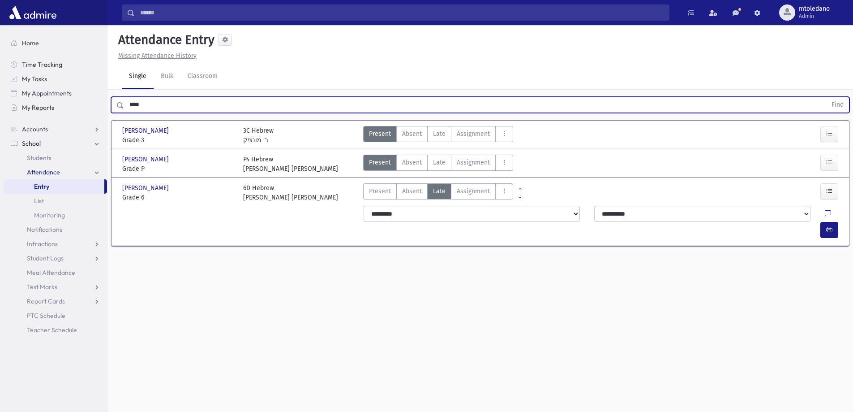
type input "*"
click at [826, 97] on button "Find" at bounding box center [837, 104] width 23 height 15
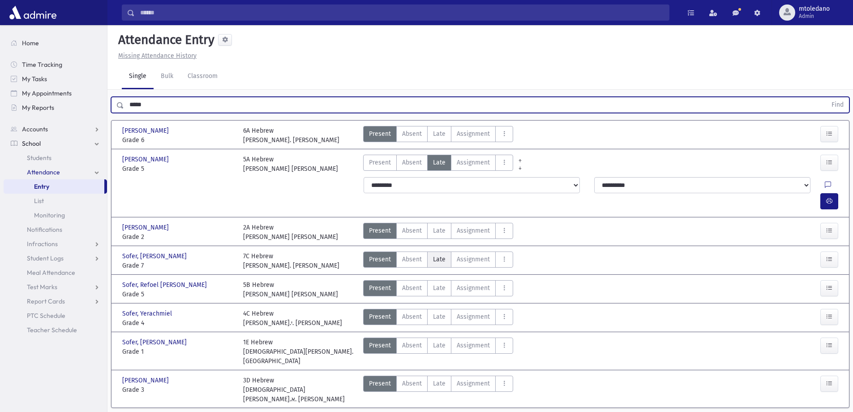
click at [437, 254] on span "Late" at bounding box center [439, 258] width 13 height 9
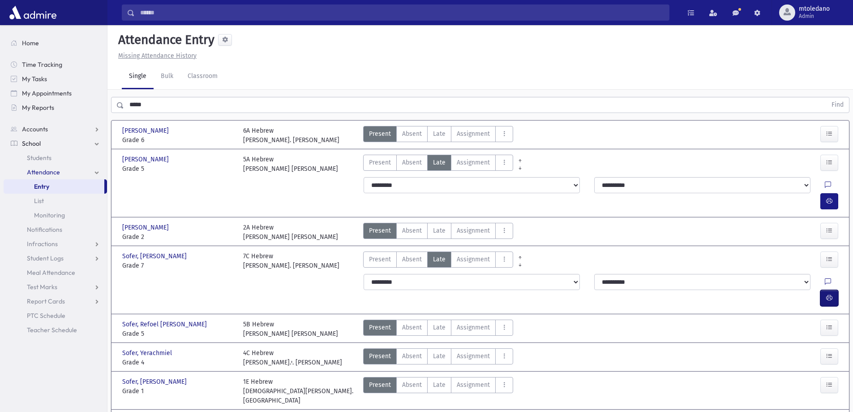
click at [834, 290] on button "button" at bounding box center [830, 298] width 18 height 16
drag, startPoint x: 174, startPoint y: 103, endPoint x: -11, endPoint y: 111, distance: 185.6
click at [0, 111] on html "Search Results All Accounts Students" at bounding box center [426, 206] width 853 height 412
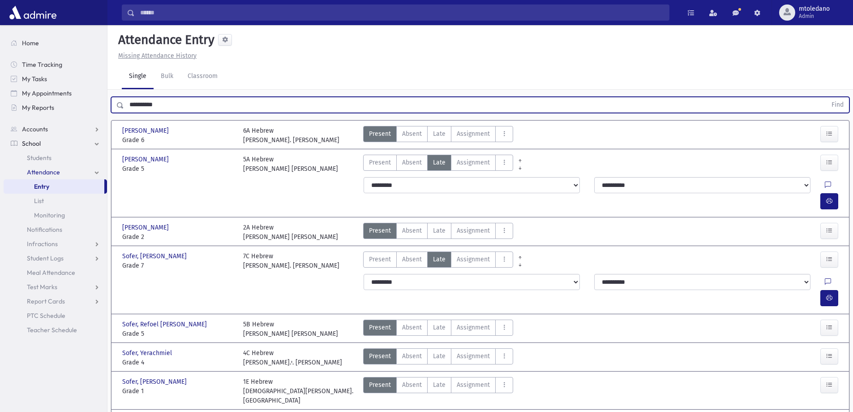
click at [826, 97] on button "Find" at bounding box center [837, 104] width 23 height 15
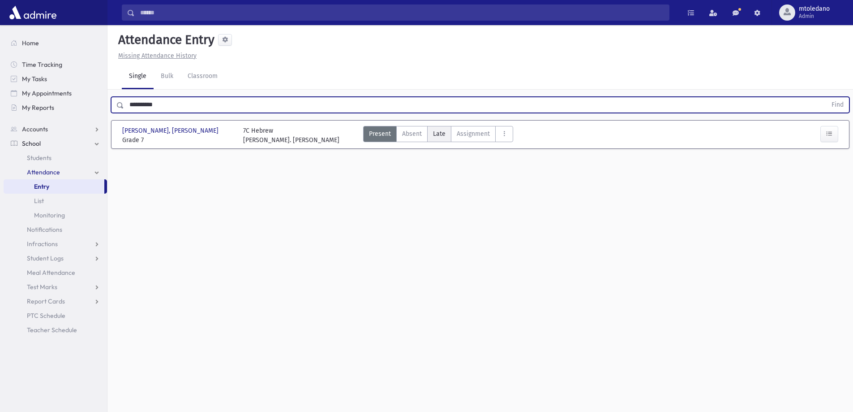
click at [443, 133] on span "Late" at bounding box center [439, 133] width 13 height 9
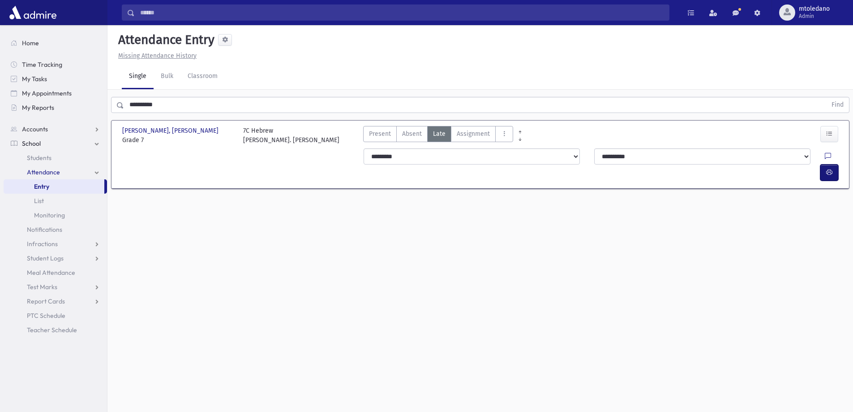
click at [832, 168] on icon "button" at bounding box center [829, 172] width 6 height 8
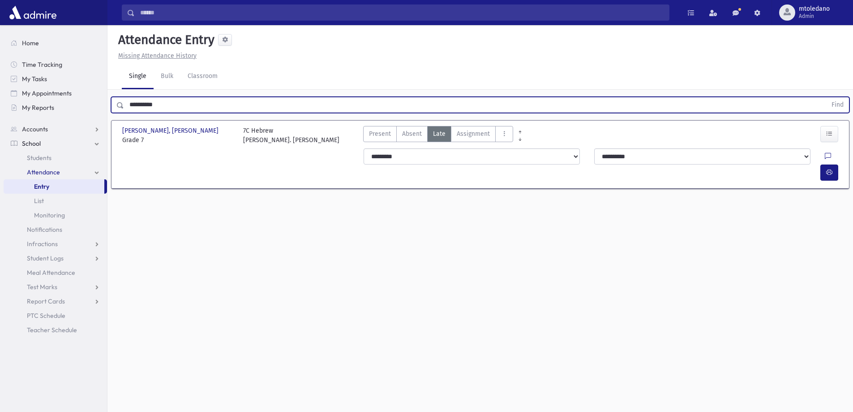
drag, startPoint x: 185, startPoint y: 99, endPoint x: -16, endPoint y: 83, distance: 202.2
click at [0, 83] on html "Search Results All Accounts Students" at bounding box center [426, 206] width 853 height 412
type input "*****"
click at [826, 97] on button "Find" at bounding box center [837, 104] width 23 height 15
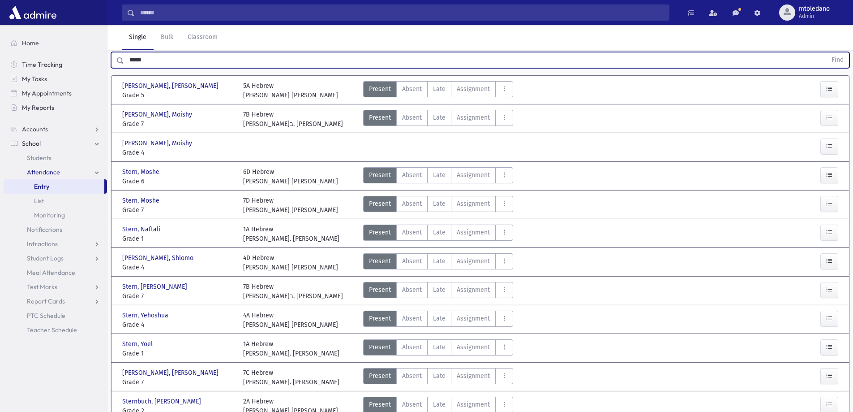
scroll to position [85, 0]
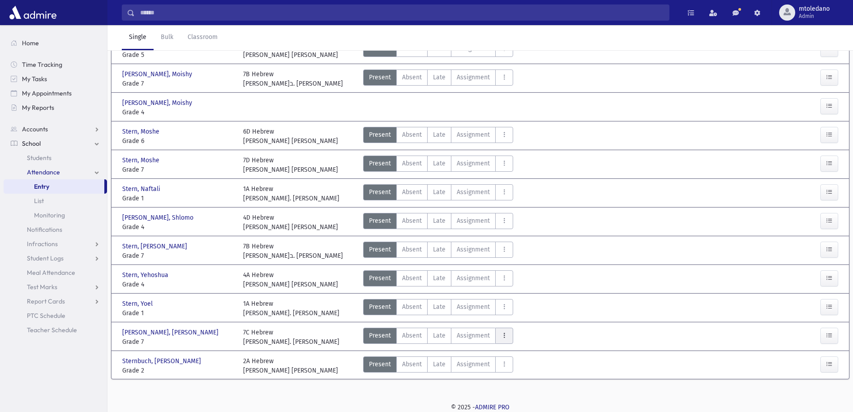
click at [504, 336] on icon "AttTypes" at bounding box center [504, 335] width 6 height 8
click at [511, 208] on class"] "late to class late to class" at bounding box center [536, 214] width 83 height 16
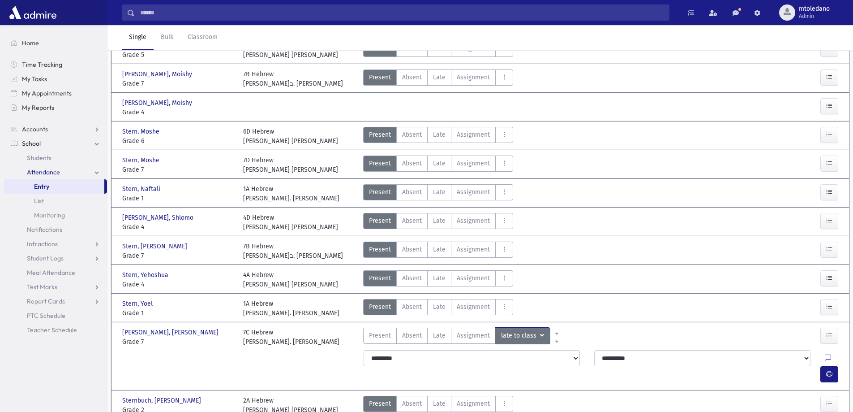
click at [541, 336] on button "late to class late to class" at bounding box center [522, 335] width 55 height 16
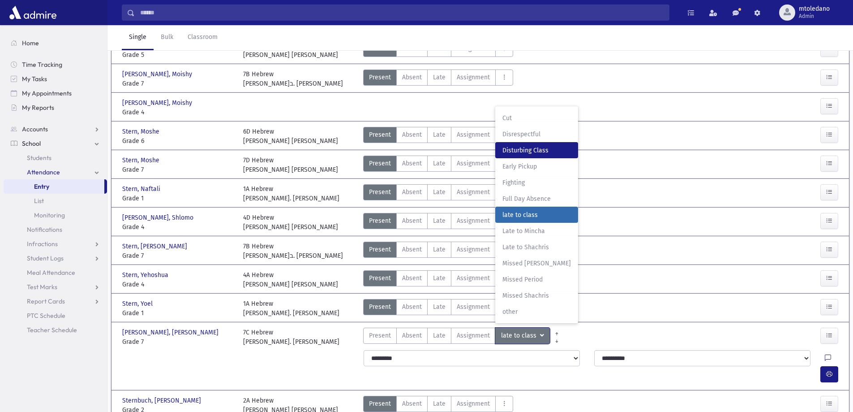
click at [513, 150] on span "Disturbing Class" at bounding box center [537, 150] width 69 height 9
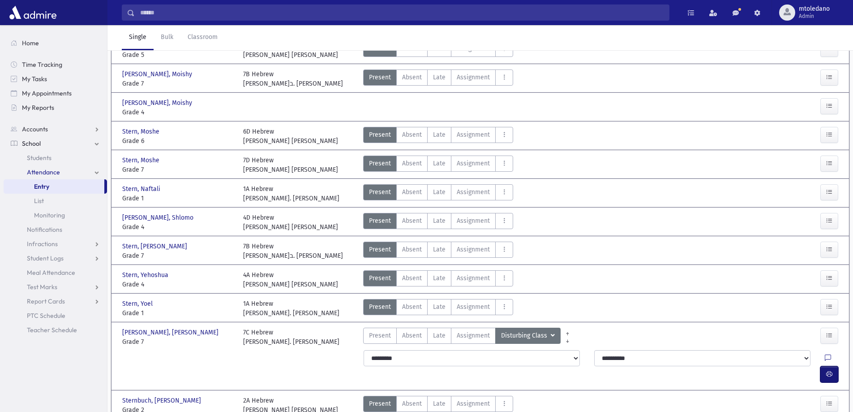
click at [831, 366] on button "button" at bounding box center [830, 374] width 18 height 16
